Goal: Find contact information

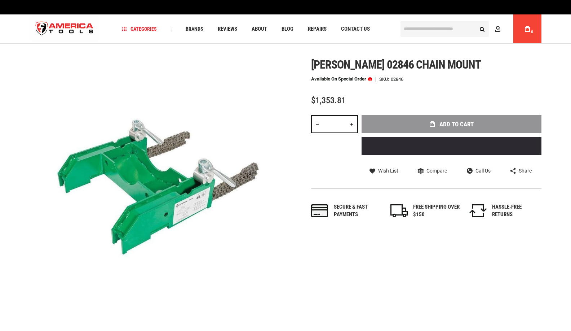
click at [328, 292] on div "Skip to the end of the images gallery Skip to the beginning of the images galle…" at bounding box center [286, 187] width 512 height 258
click at [356, 28] on span "Contact Us" at bounding box center [355, 28] width 29 height 5
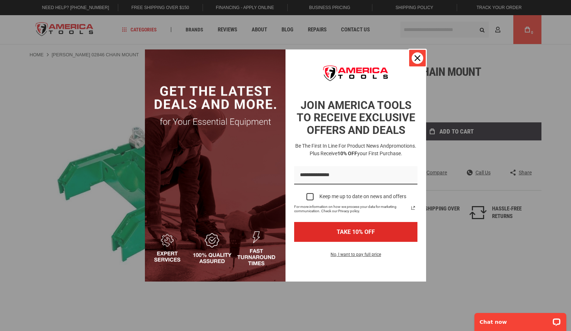
click at [424, 59] on button "Close" at bounding box center [417, 57] width 17 height 17
